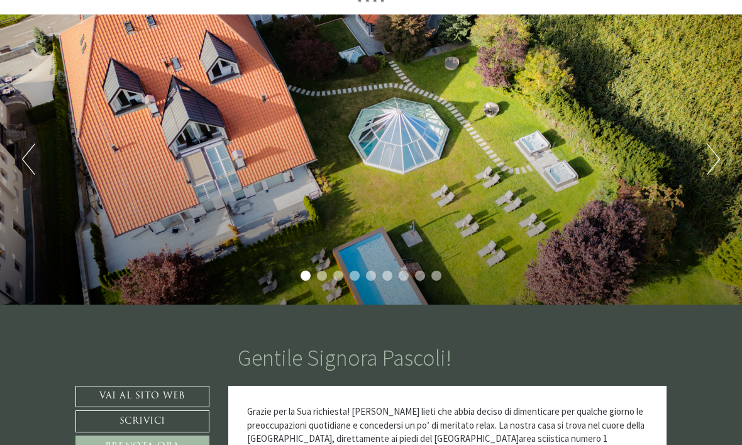
scroll to position [80, 0]
click at [317, 274] on li "2" at bounding box center [322, 275] width 10 height 10
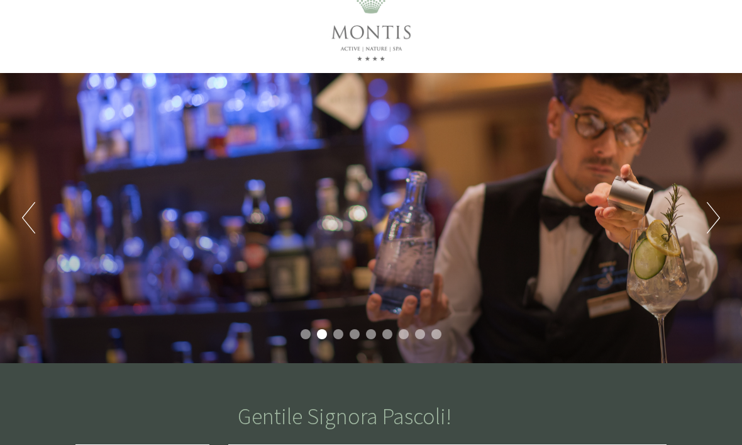
scroll to position [21, 0]
click at [341, 333] on li "3" at bounding box center [338, 334] width 10 height 10
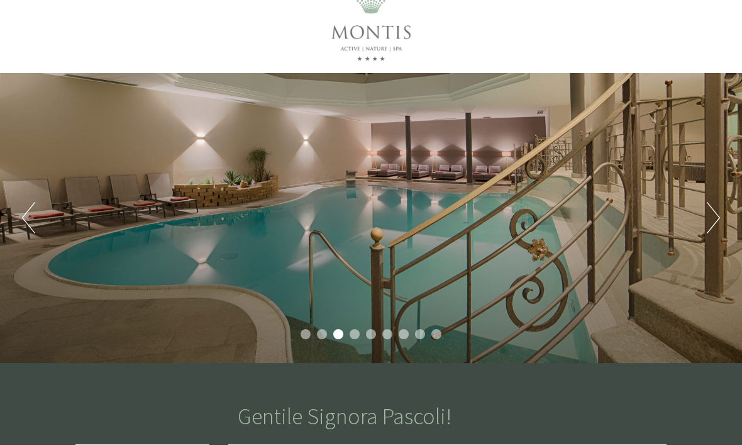
click at [358, 329] on ul "1 2 3 4 5 6 7 8 9" at bounding box center [371, 335] width 742 height 13
click at [356, 335] on li "4" at bounding box center [355, 334] width 10 height 10
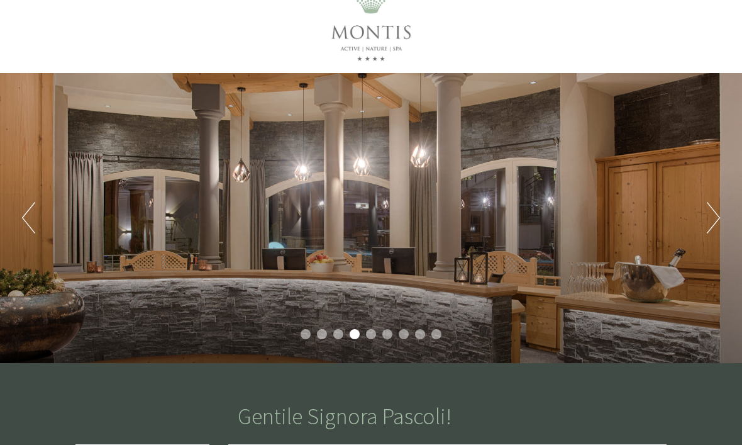
click at [377, 331] on ul "1 2 3 4 5 6 7 8 9" at bounding box center [371, 335] width 742 height 13
click at [373, 329] on li "5" at bounding box center [371, 334] width 10 height 10
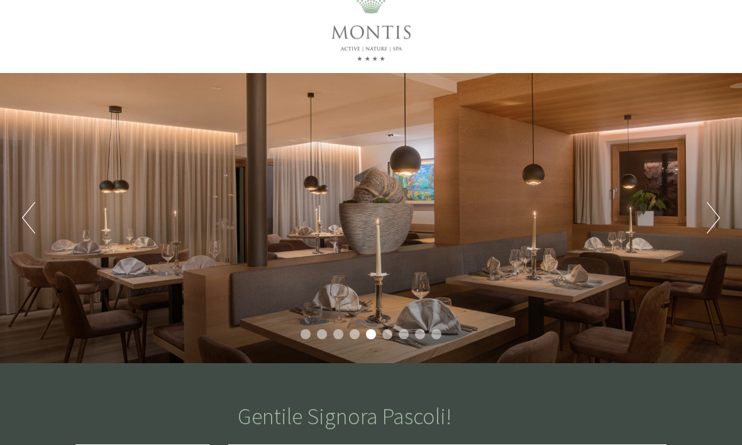
click at [392, 329] on ul "1 2 3 4 5 6 7 8 9" at bounding box center [371, 335] width 742 height 13
click at [390, 329] on li "6" at bounding box center [387, 334] width 10 height 10
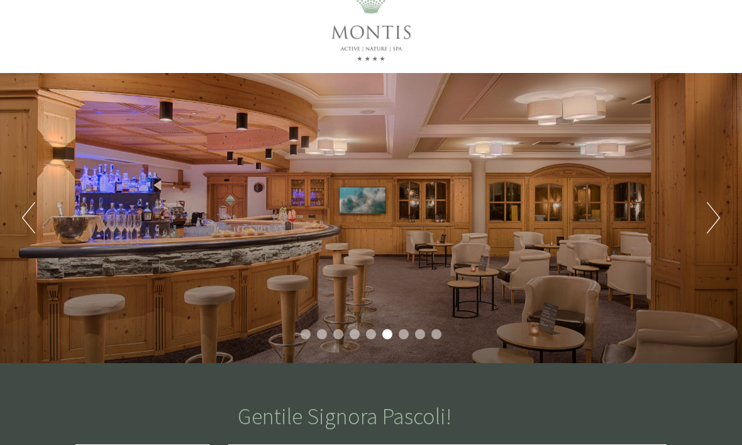
click at [405, 330] on li "7" at bounding box center [404, 334] width 10 height 10
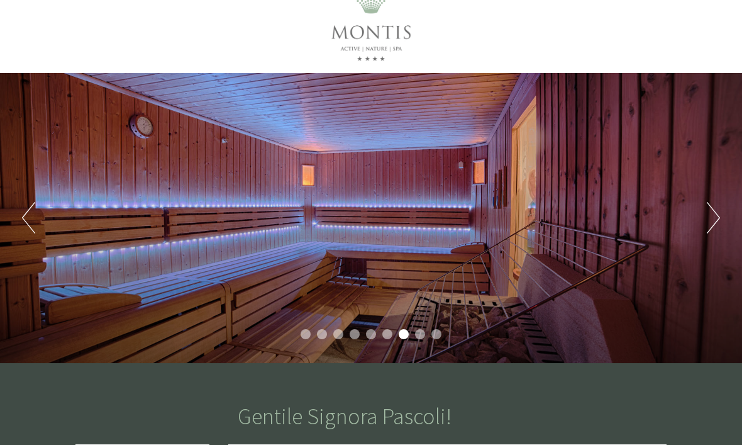
click at [418, 334] on li "8" at bounding box center [420, 334] width 10 height 10
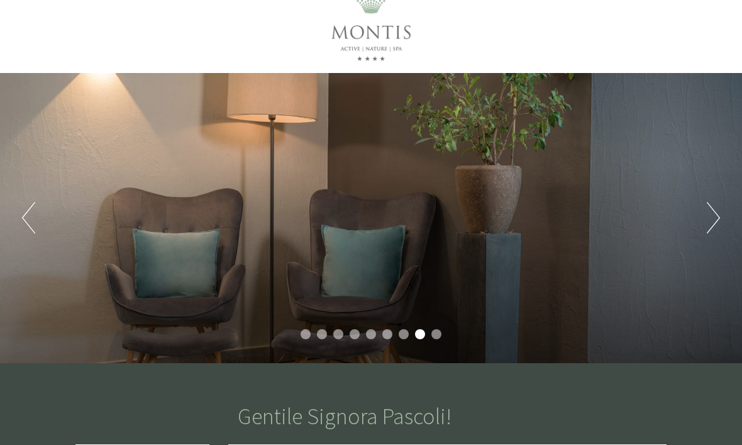
click at [438, 328] on div "Previous Next 1 2 3 4 5 6 7 8 9" at bounding box center [371, 218] width 742 height 290
click at [439, 334] on li "9" at bounding box center [436, 334] width 10 height 10
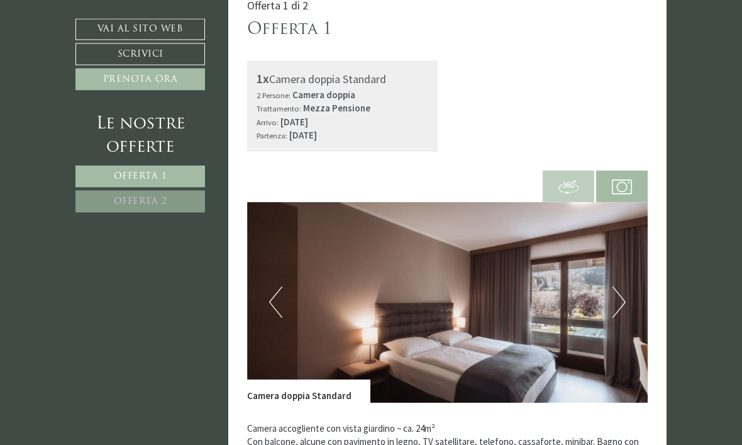
scroll to position [697, 0]
click at [619, 286] on button "Next" at bounding box center [618, 301] width 13 height 31
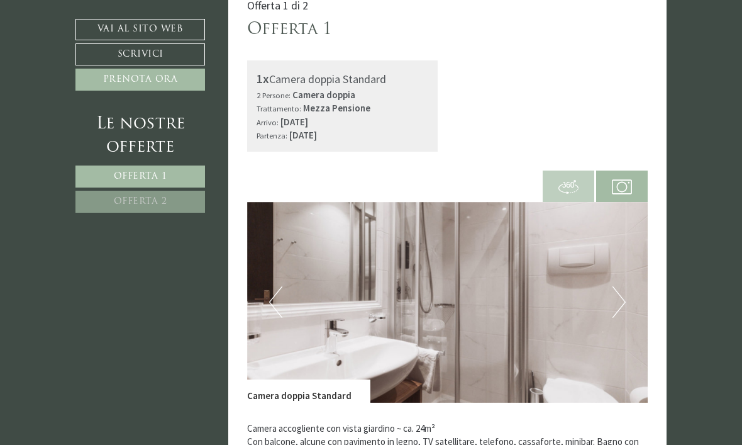
click at [616, 286] on button "Next" at bounding box center [618, 301] width 13 height 31
click at [610, 286] on img at bounding box center [447, 302] width 401 height 201
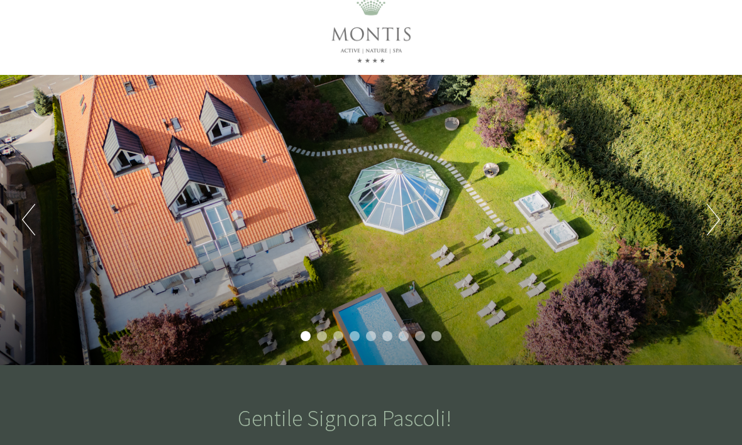
scroll to position [0, 0]
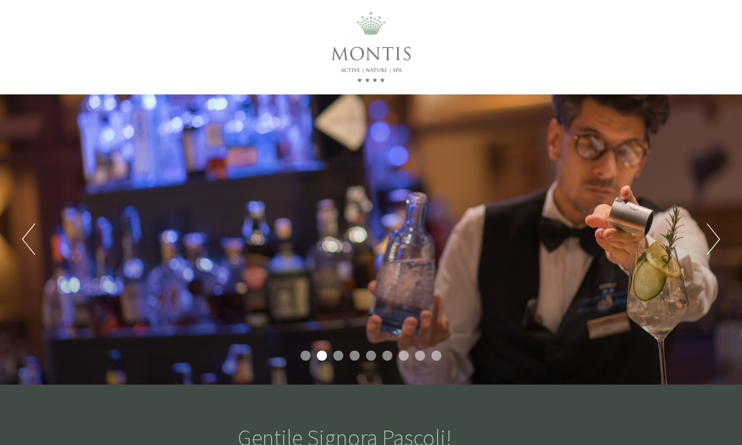
click at [735, 438] on div "Gentile Signora Pascoli! Grazie per la Sua richiesta! [PERSON_NAME] lieti che a…" at bounding box center [371, 425] width 742 height 82
